Goal: Check status: Check status

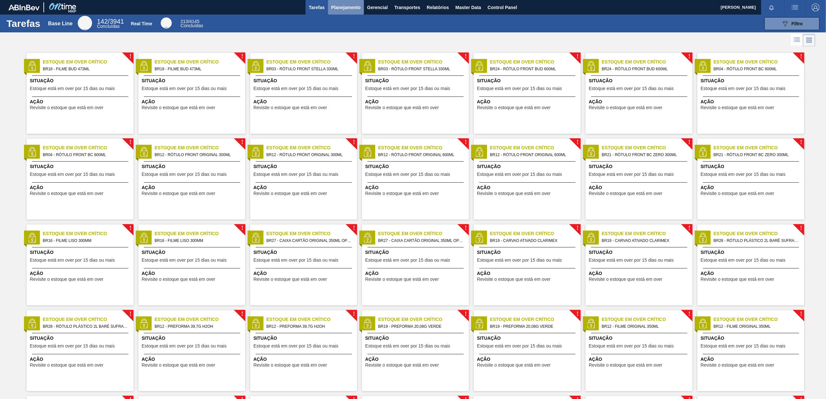
click at [338, 4] on span "Planejamento" at bounding box center [345, 8] width 29 height 8
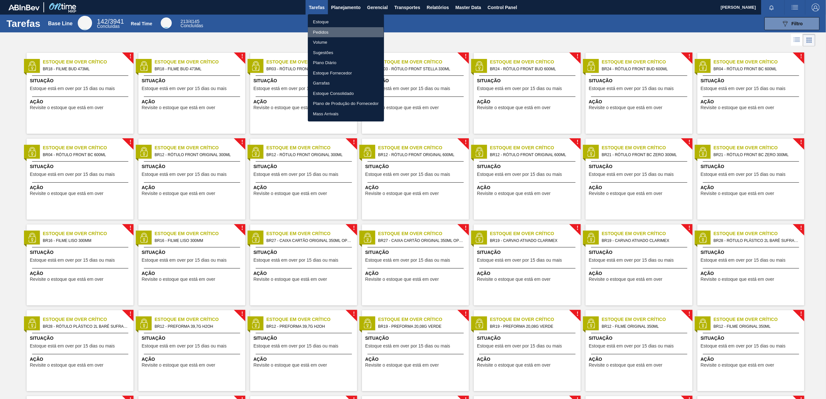
click at [328, 32] on li "Pedidos" at bounding box center [346, 32] width 76 height 10
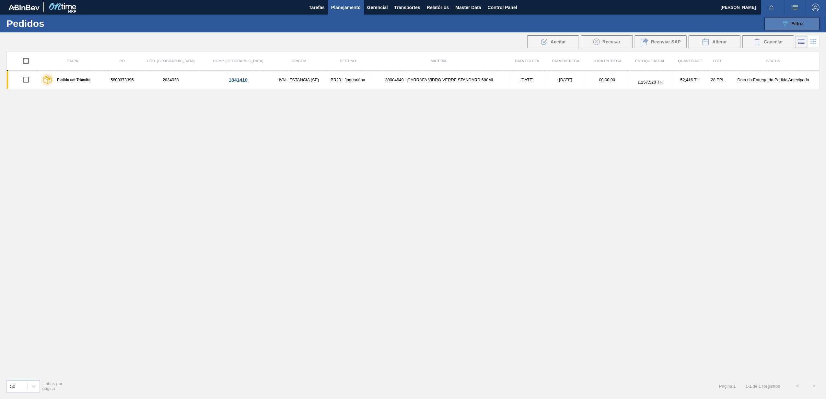
click at [785, 17] on button "089F7B8B-B2A5-4AFE-B5C0-19BA573D28AC Filtro" at bounding box center [791, 23] width 55 height 13
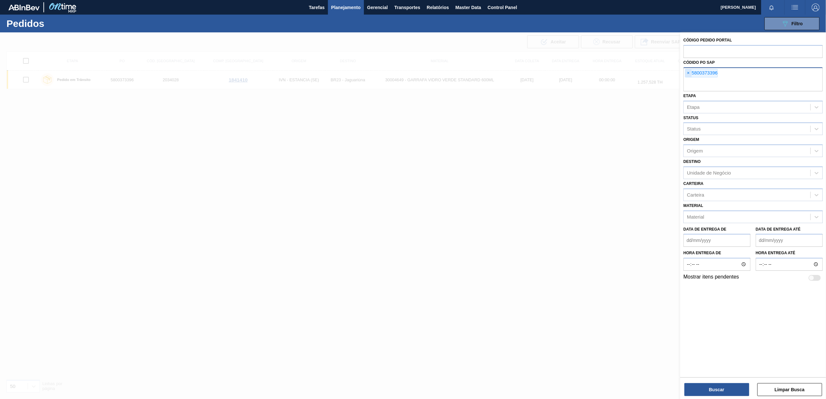
click at [687, 73] on span "×" at bounding box center [688, 73] width 6 height 8
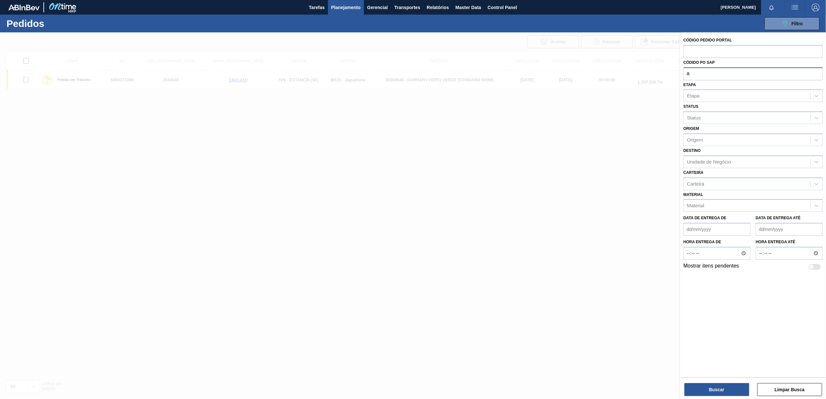
type input "a"
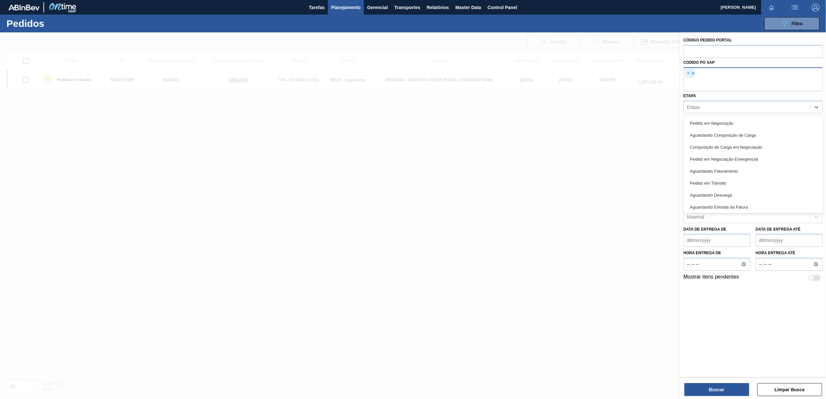
click at [690, 93] on div "Etapa option Pedido em Negociação focused, 1 of 15. 15 results available. Use U…" at bounding box center [752, 102] width 139 height 22
click at [707, 168] on div "Aguardando Faturamento" at bounding box center [752, 171] width 139 height 12
